Goal: Transaction & Acquisition: Purchase product/service

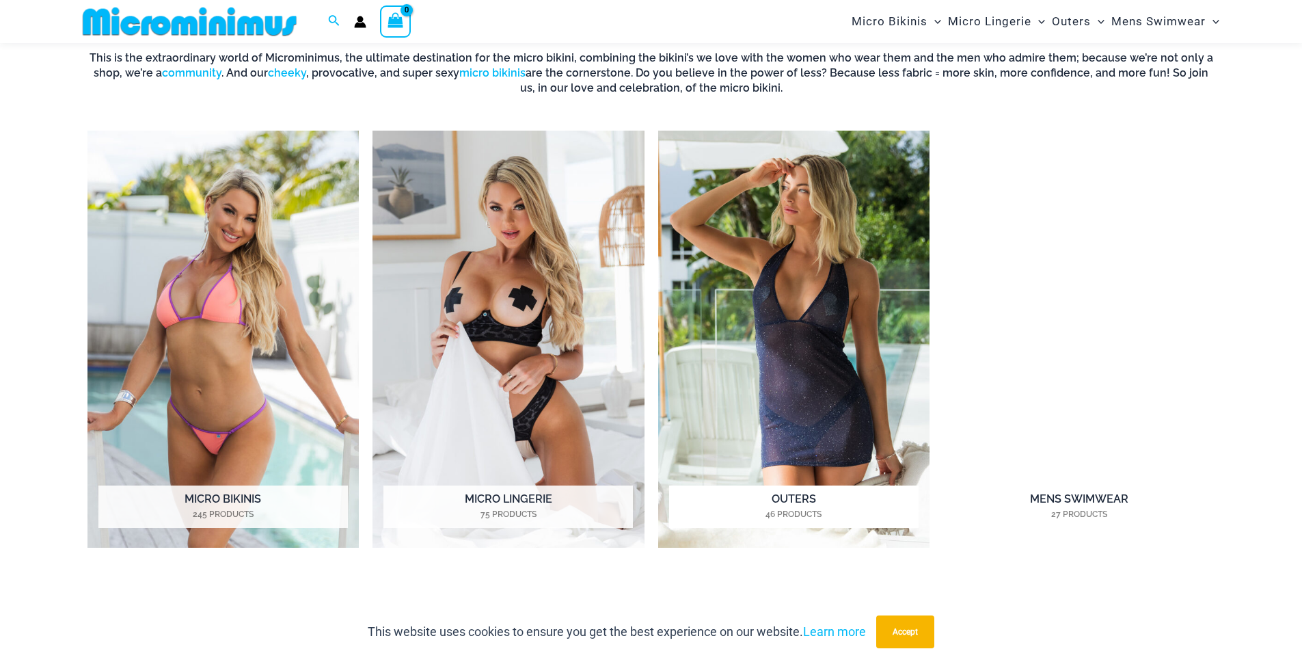
scroll to position [1149, 0]
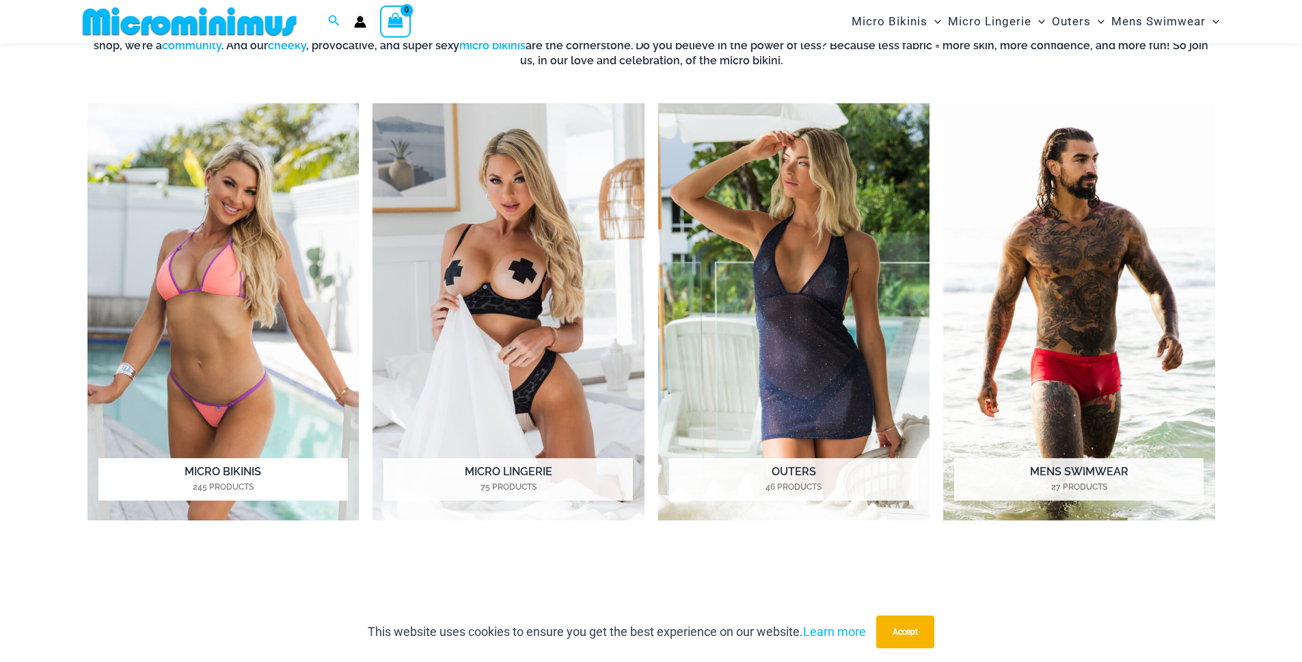
click at [234, 468] on h2 "Micro Bikinis 245 Products" at bounding box center [222, 479] width 249 height 42
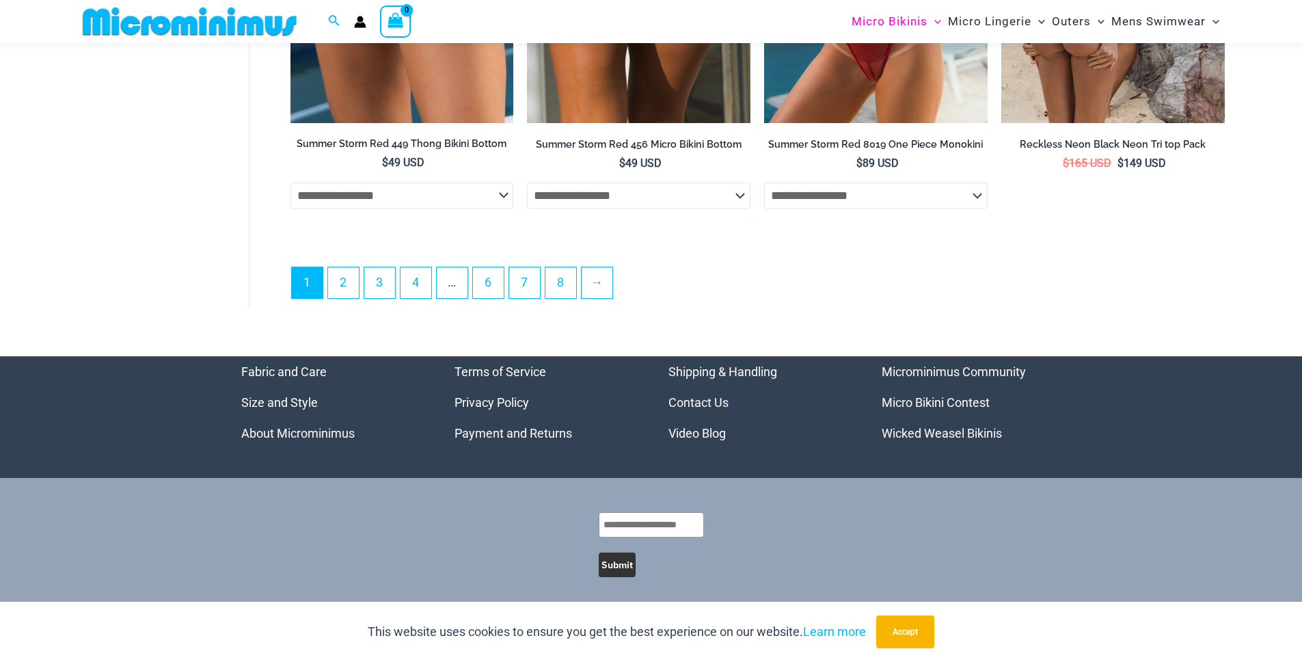
scroll to position [3920, 0]
